Goal: Transaction & Acquisition: Book appointment/travel/reservation

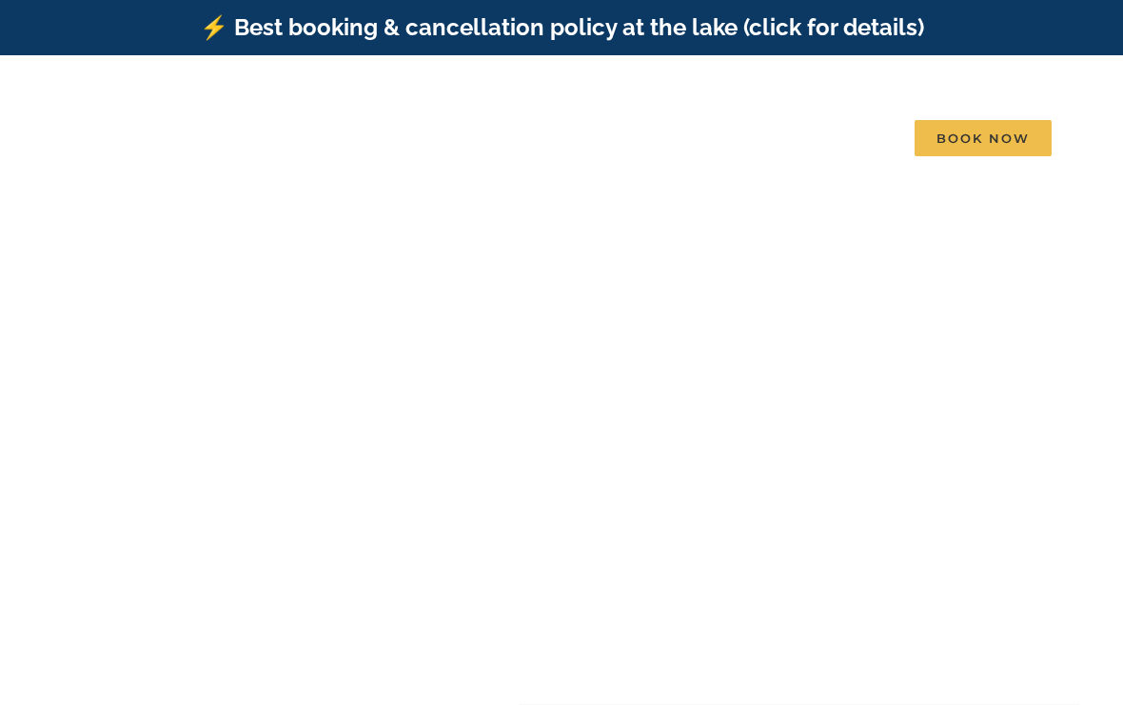
click at [684, 391] on div "Find that Vacation Feeling Table Rock Lake, Branson, Missouri" at bounding box center [562, 407] width 762 height 274
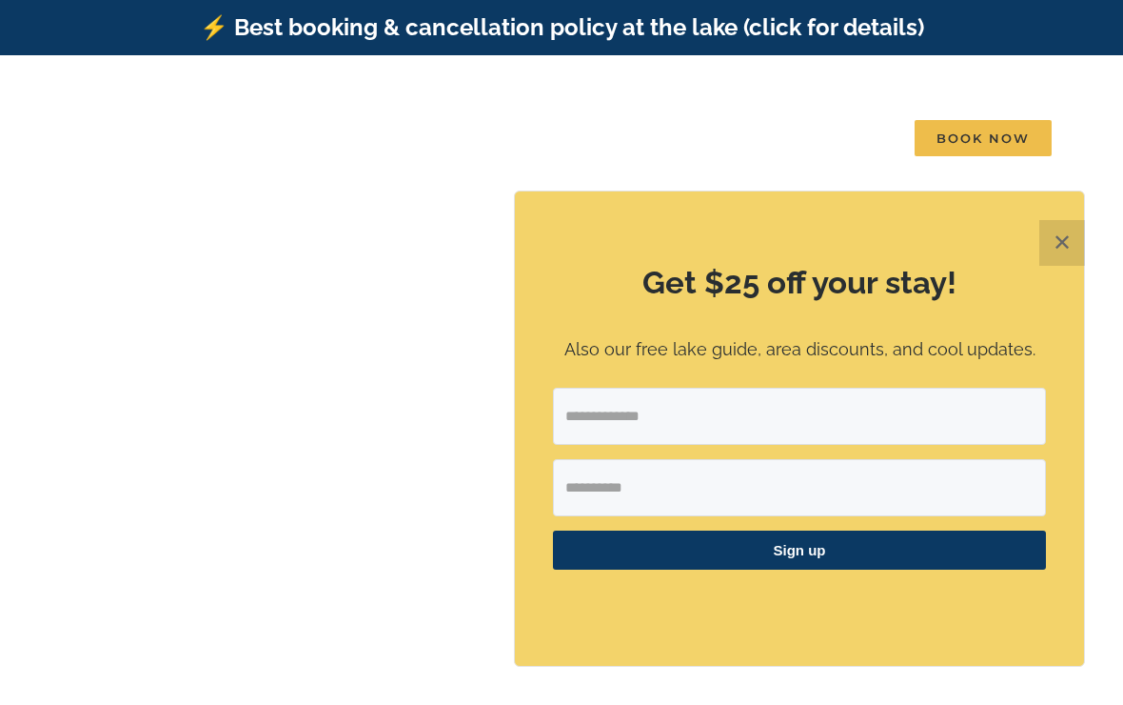
click at [1059, 242] on button "✕" at bounding box center [1063, 243] width 46 height 46
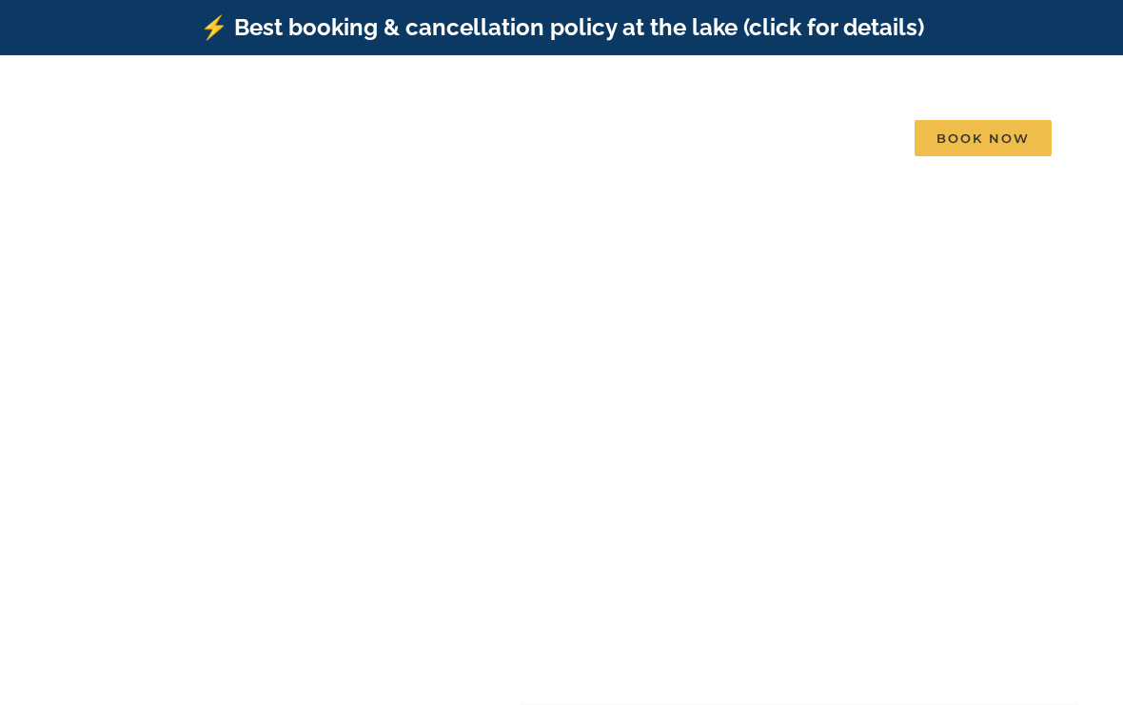
click at [706, 397] on div "Find that Vacation Feeling Table Rock Lake, Branson, Missouri" at bounding box center [562, 407] width 762 height 257
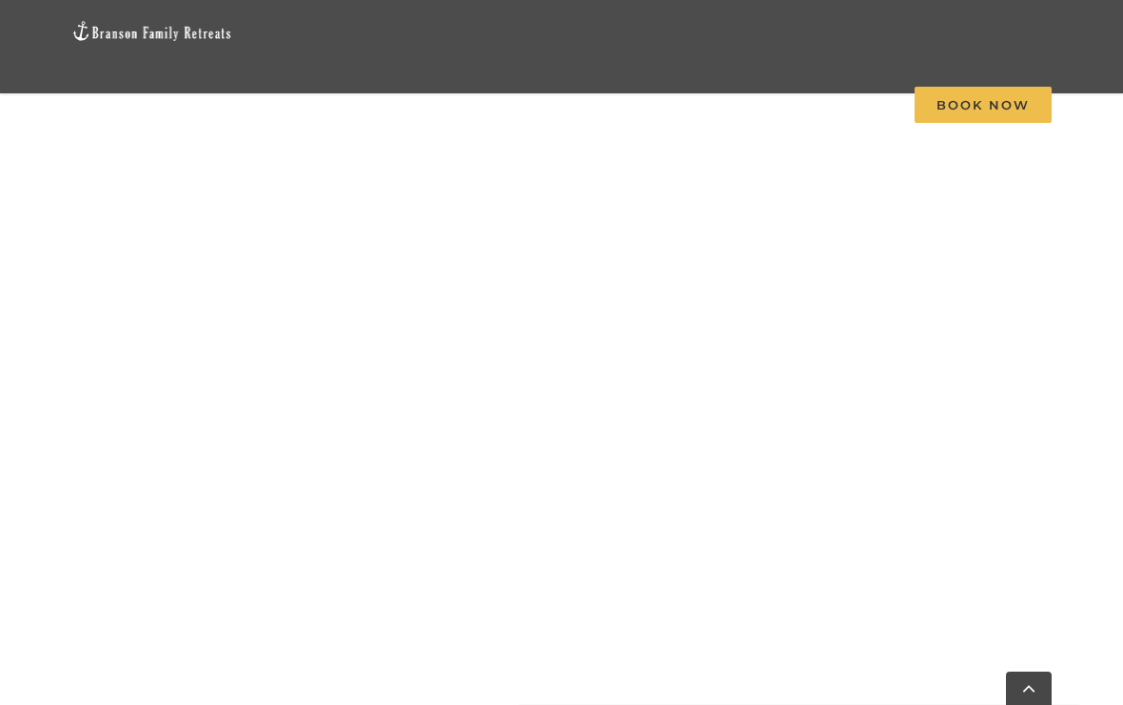
scroll to position [1521, 0]
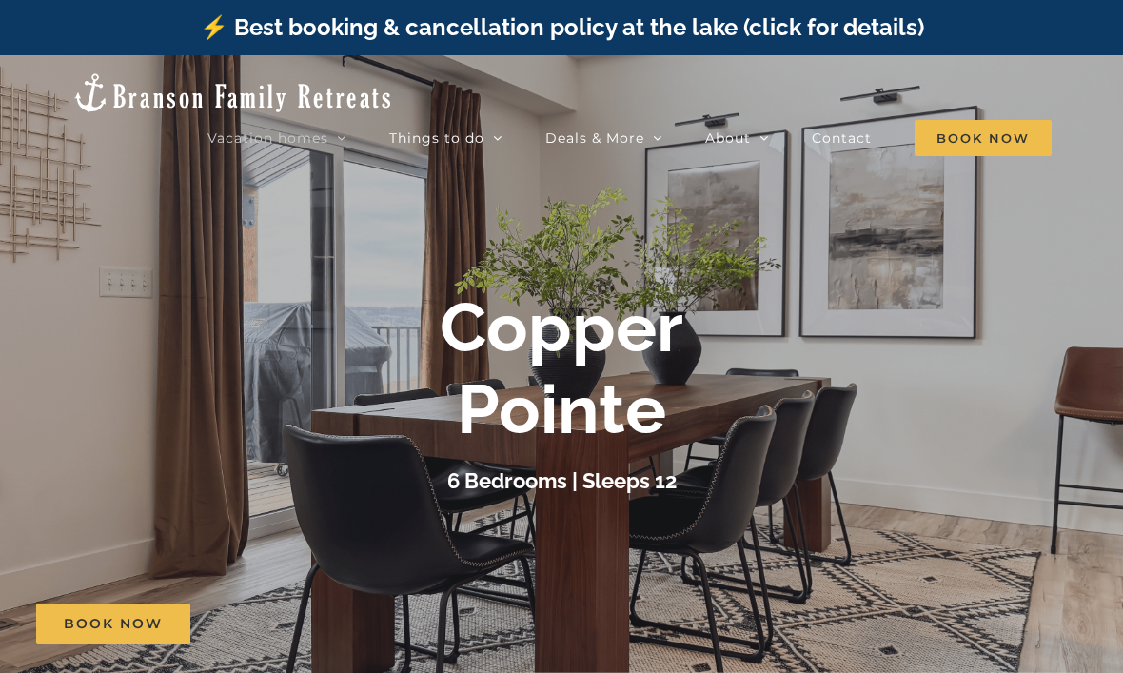
click at [900, 367] on div "Copper Pointe" at bounding box center [562, 369] width 762 height 165
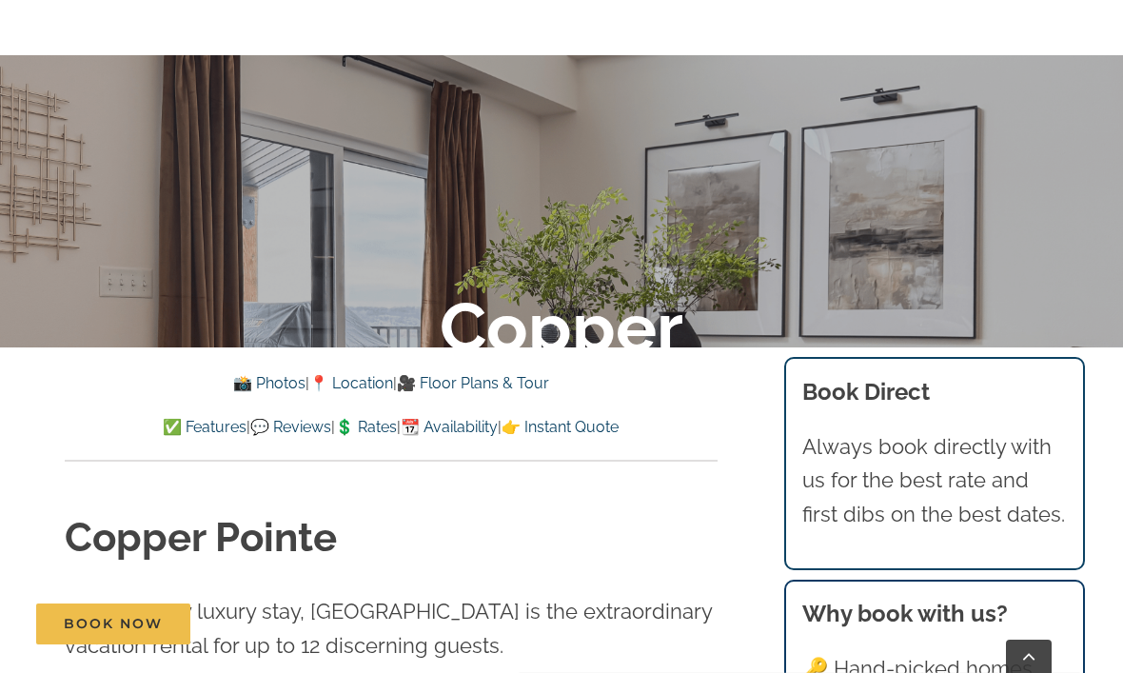
scroll to position [381, 0]
click at [254, 383] on link "📸 Photos" at bounding box center [269, 383] width 72 height 18
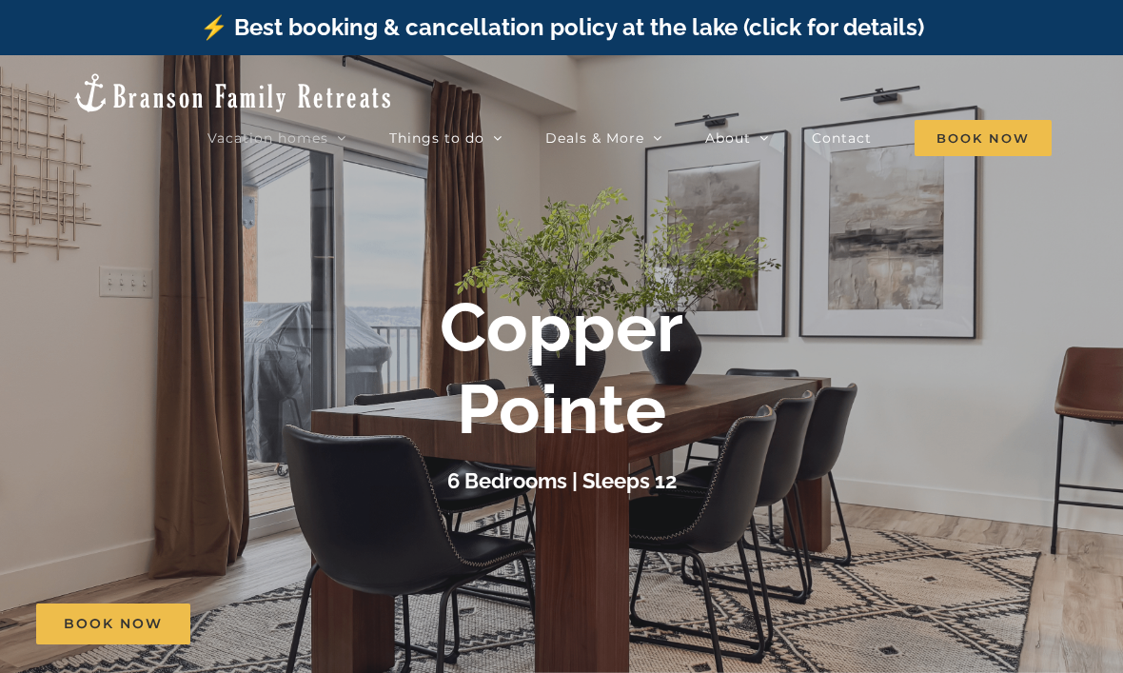
click at [718, 467] on div "6 Bedrooms | Sleeps 12" at bounding box center [562, 481] width 762 height 33
click at [691, 408] on div "Copper Pointe" at bounding box center [562, 369] width 762 height 165
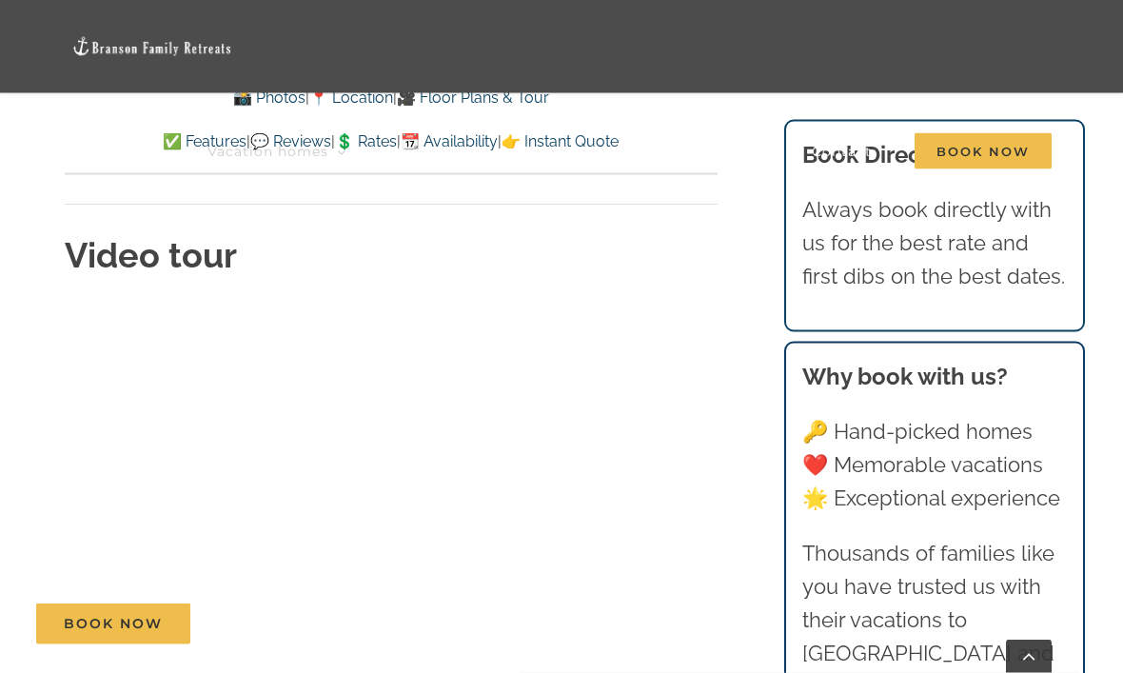
scroll to position [5969, 0]
click at [957, 151] on span "Book Now" at bounding box center [983, 151] width 137 height 36
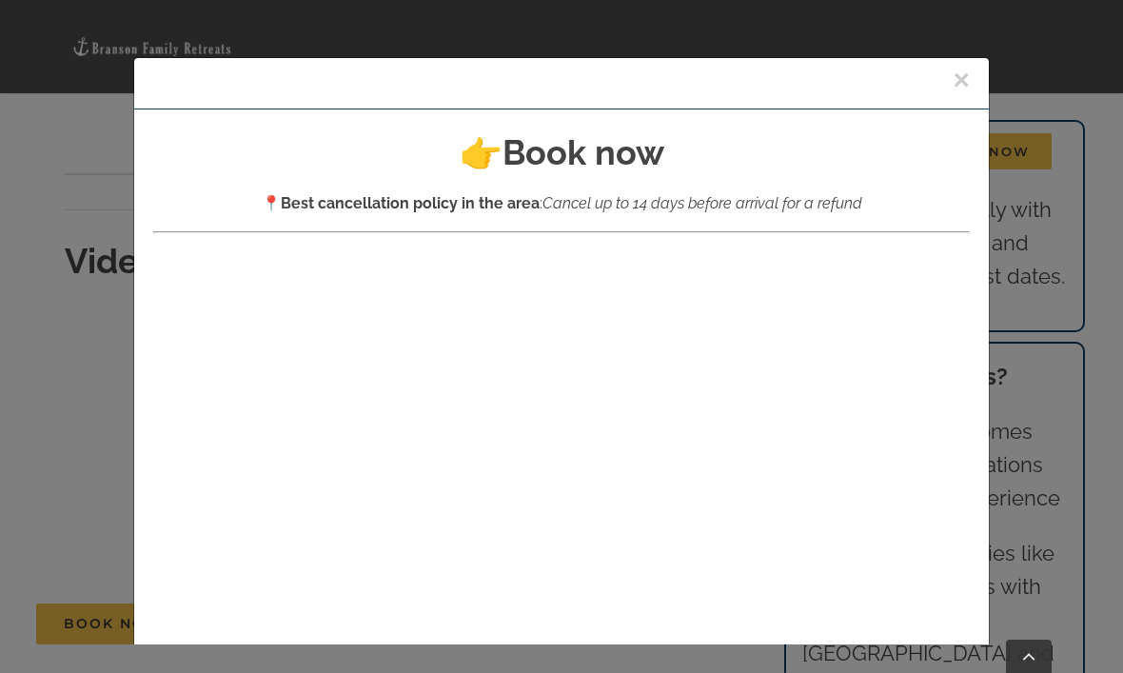
scroll to position [0, 0]
click at [962, 78] on button "×" at bounding box center [961, 80] width 17 height 29
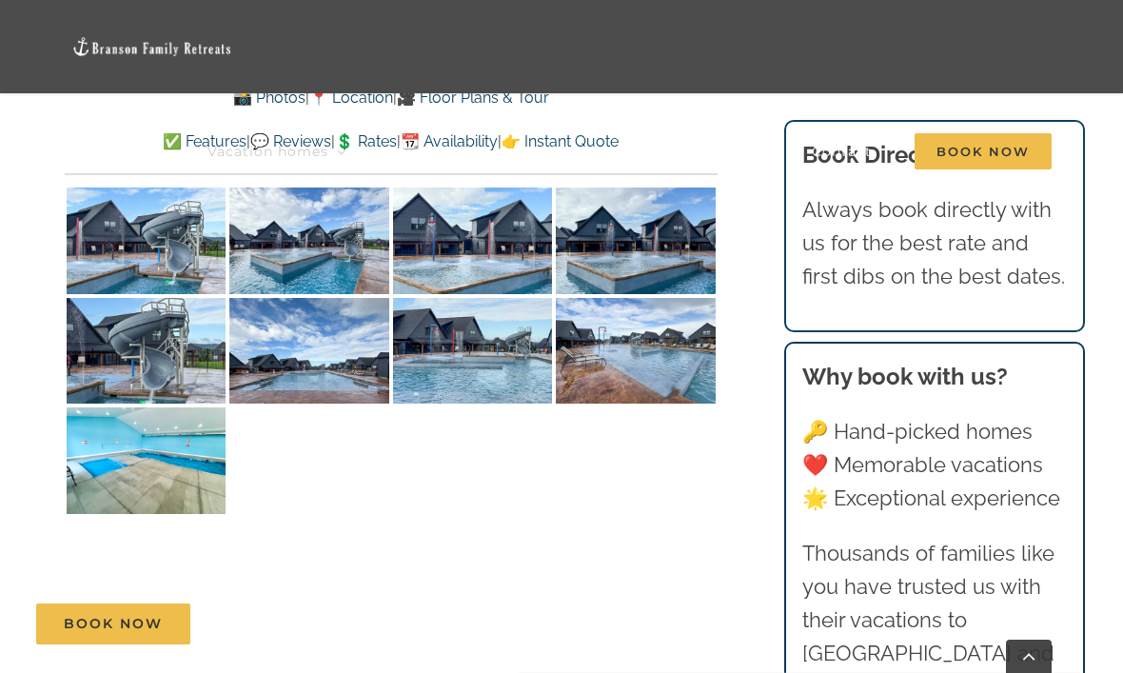
scroll to position [4251, 0]
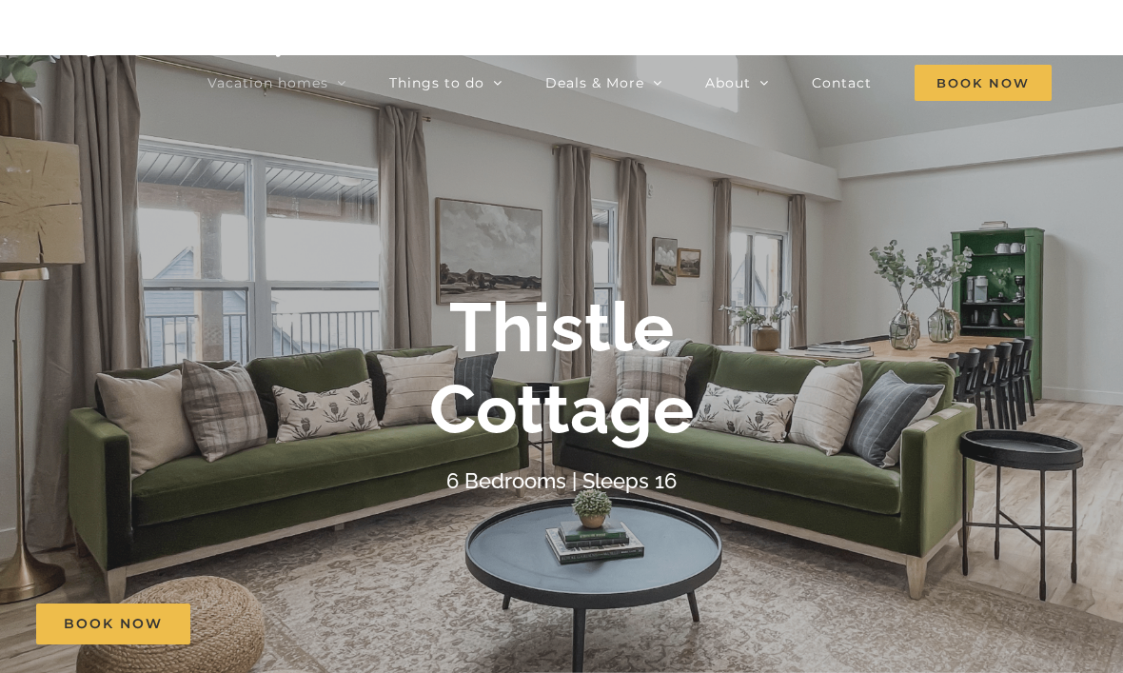
scroll to position [54, 0]
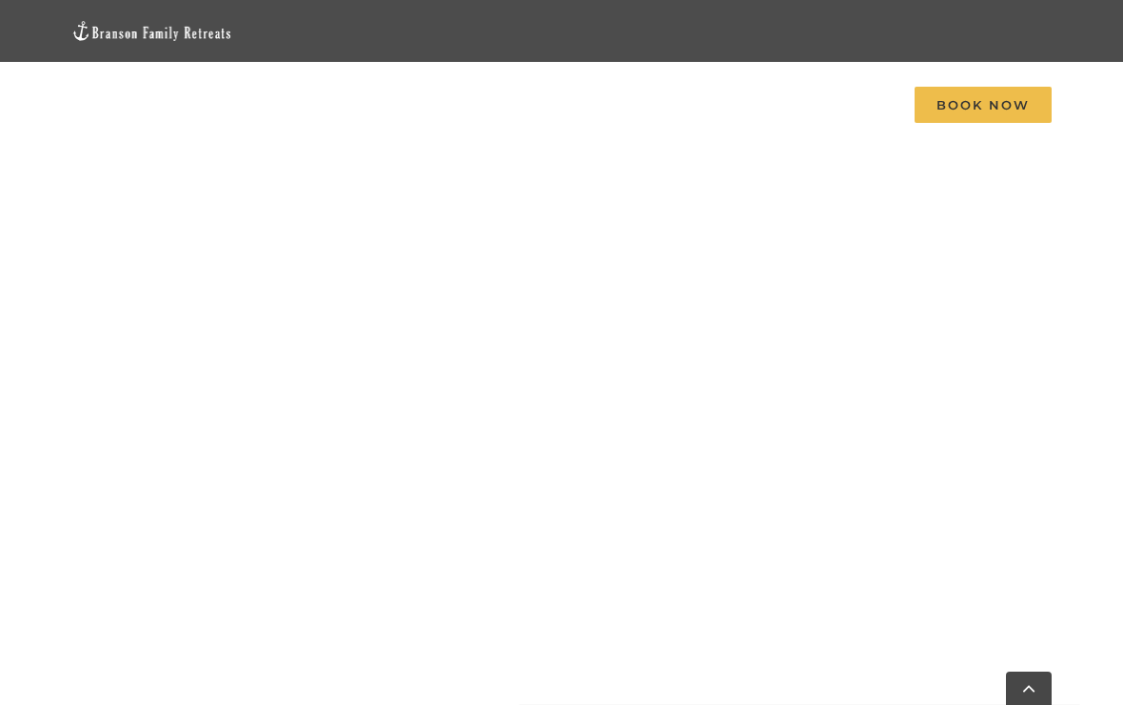
scroll to position [894, 0]
